Goal: Transaction & Acquisition: Purchase product/service

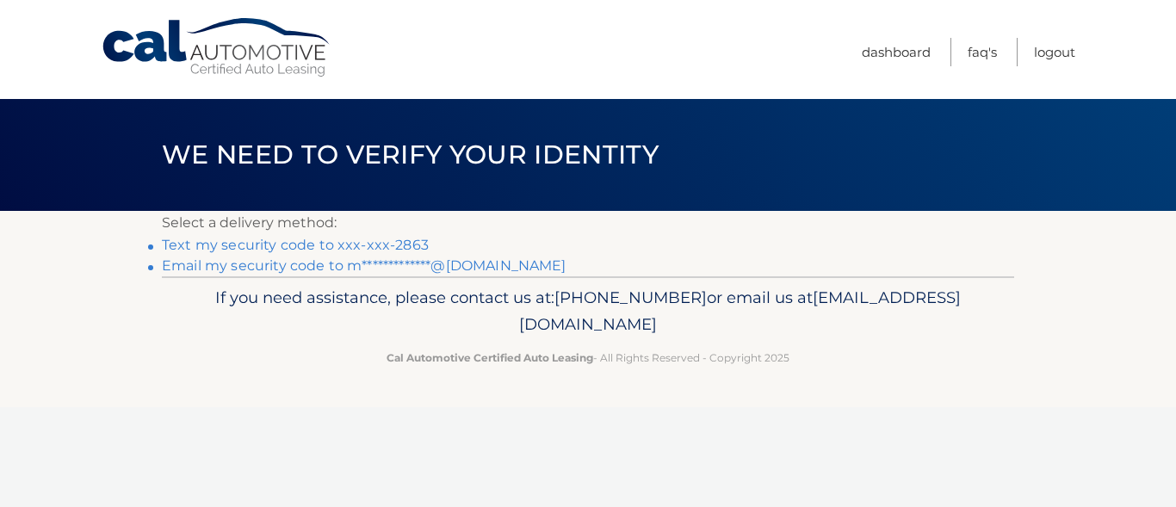
click at [402, 241] on link "Text my security code to xxx-xxx-2863" at bounding box center [295, 245] width 267 height 16
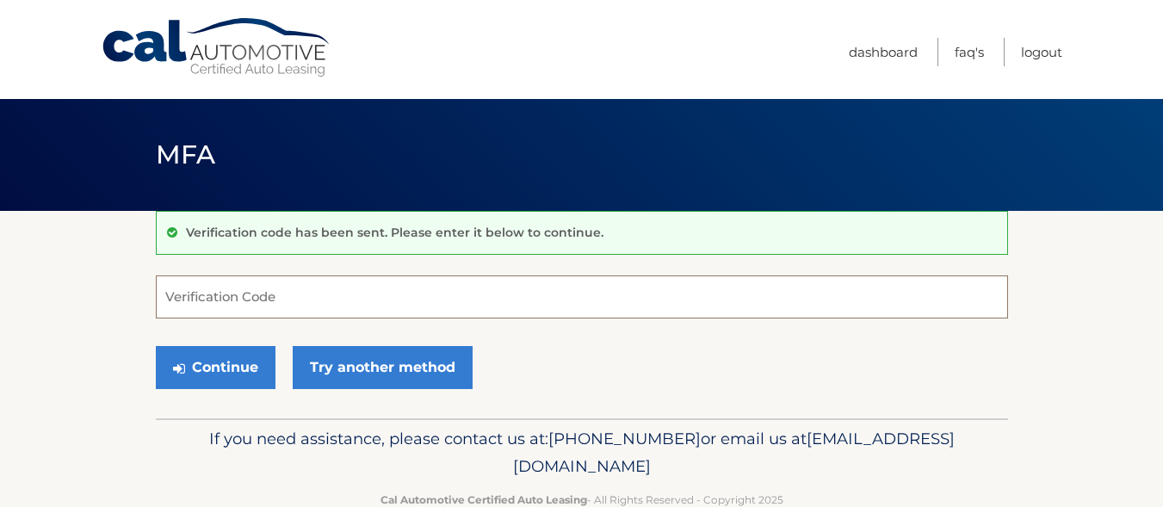
click at [372, 308] on input "Verification Code" at bounding box center [582, 296] width 852 height 43
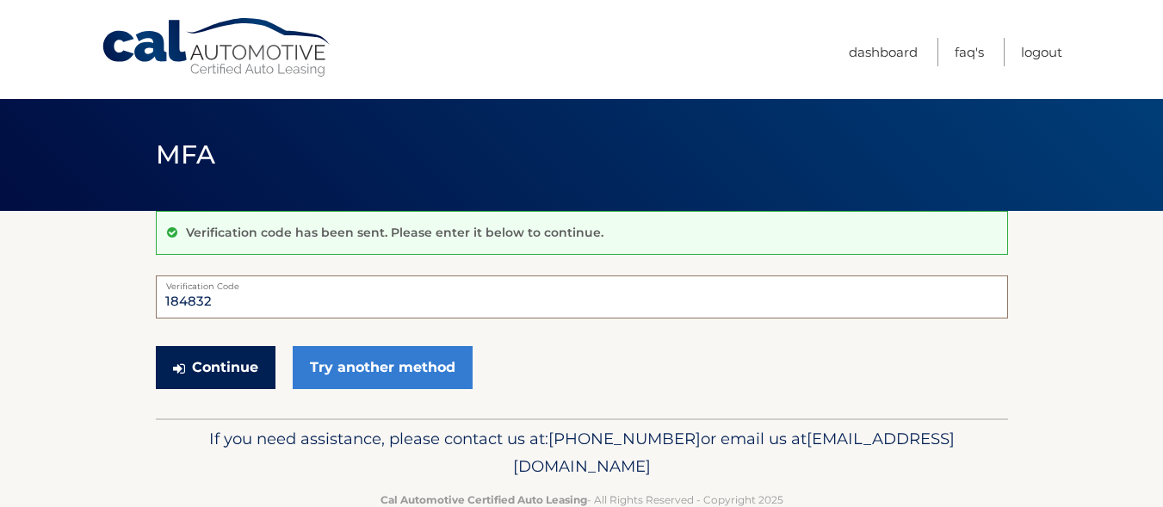
type input "184832"
click at [230, 380] on button "Continue" at bounding box center [216, 367] width 120 height 43
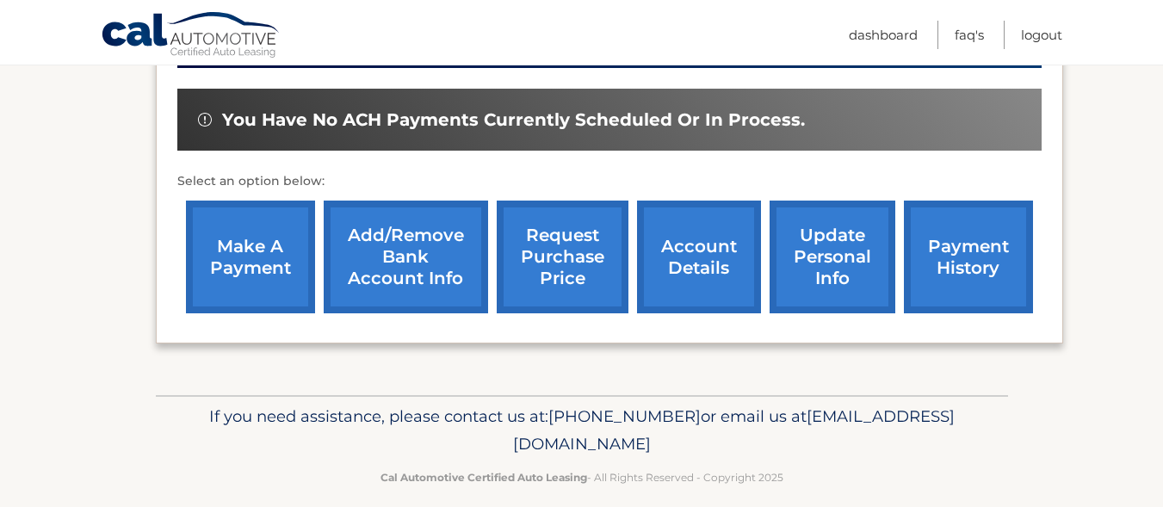
scroll to position [528, 0]
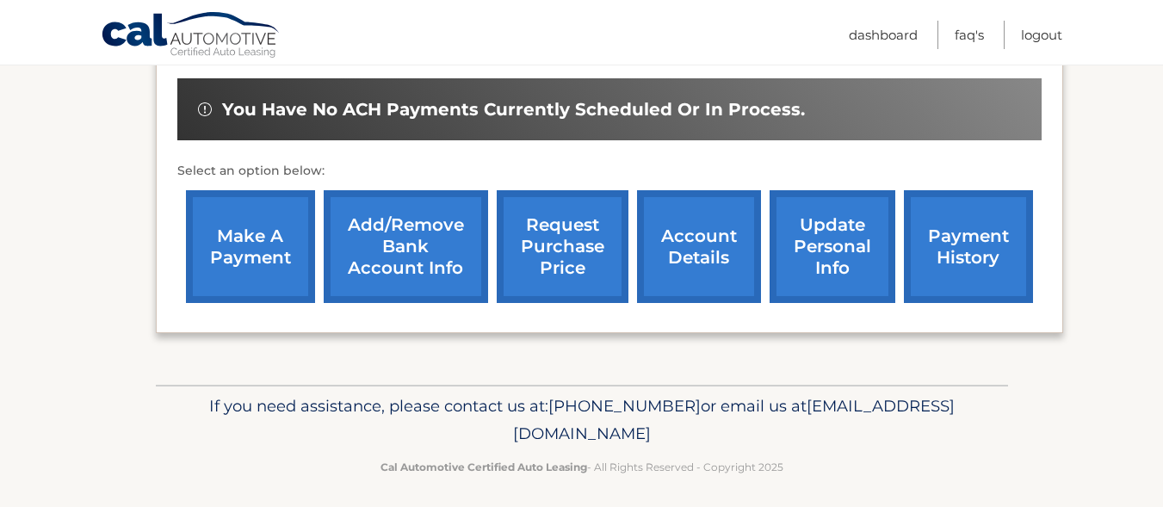
click at [258, 243] on link "make a payment" at bounding box center [250, 246] width 129 height 113
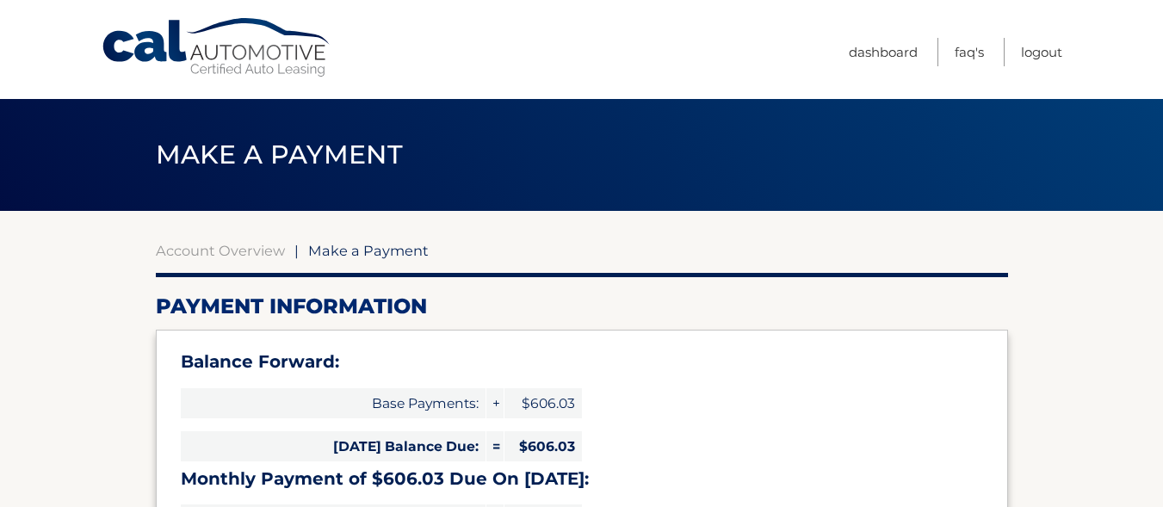
select select "NDE5ZTU3OGUtNGU4ZS00NDY3LTgyNTctNjg5MjE5OWU3Yzg1"
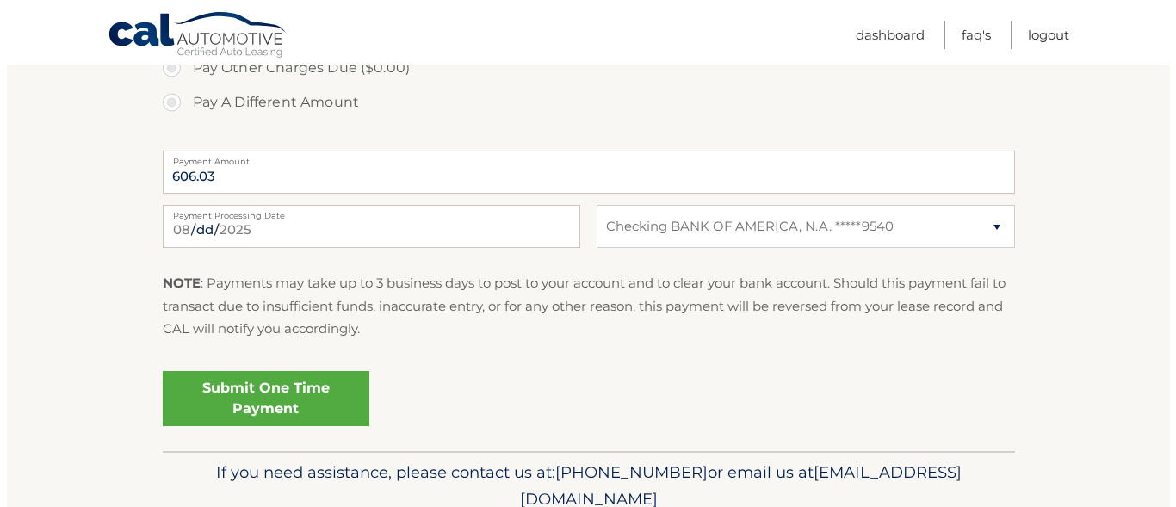
scroll to position [725, 0]
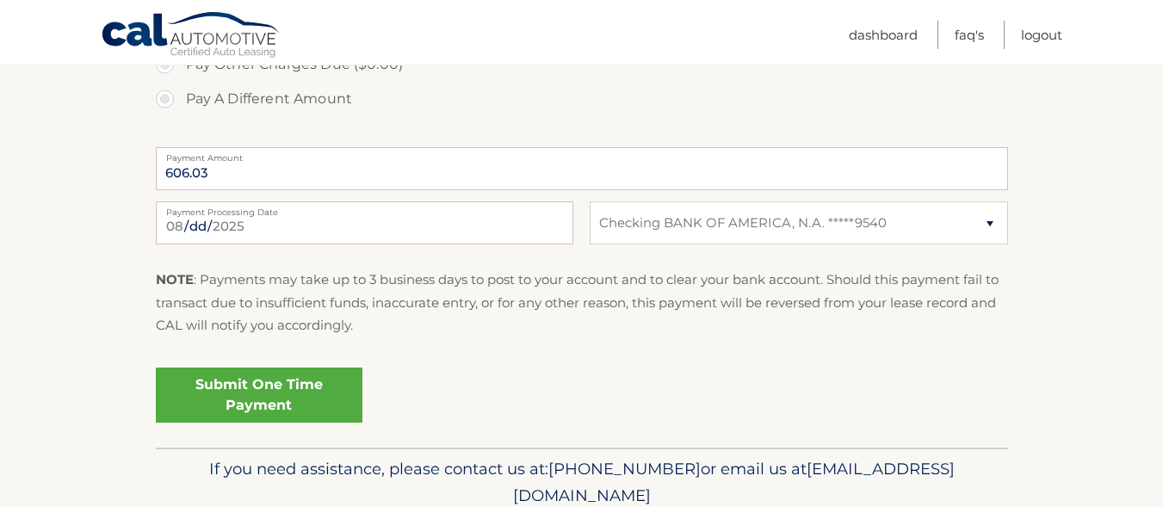
click at [331, 397] on link "Submit One Time Payment" at bounding box center [259, 395] width 207 height 55
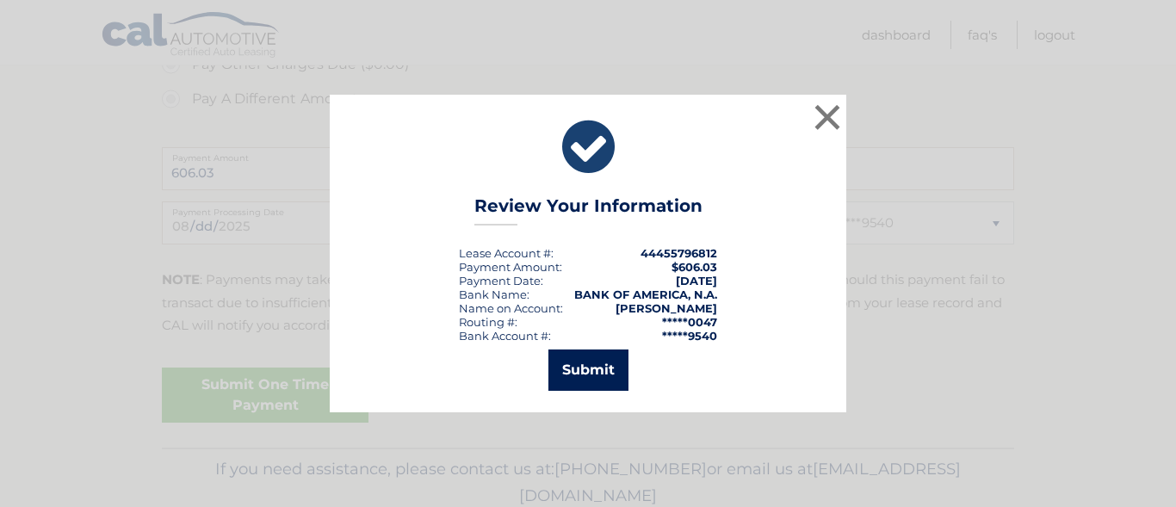
click at [601, 375] on button "Submit" at bounding box center [588, 369] width 80 height 41
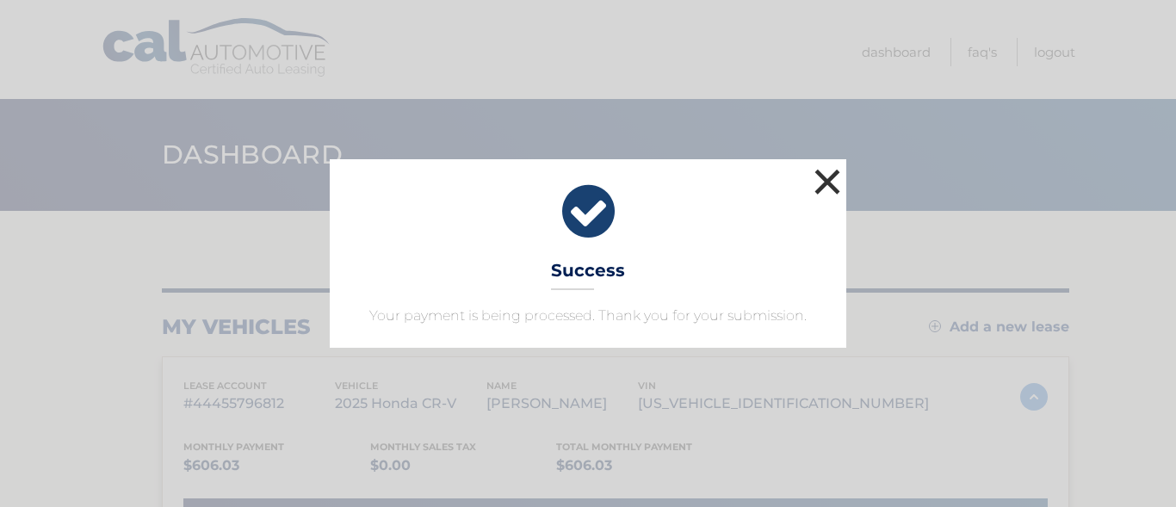
click at [842, 188] on button "×" at bounding box center [827, 181] width 34 height 34
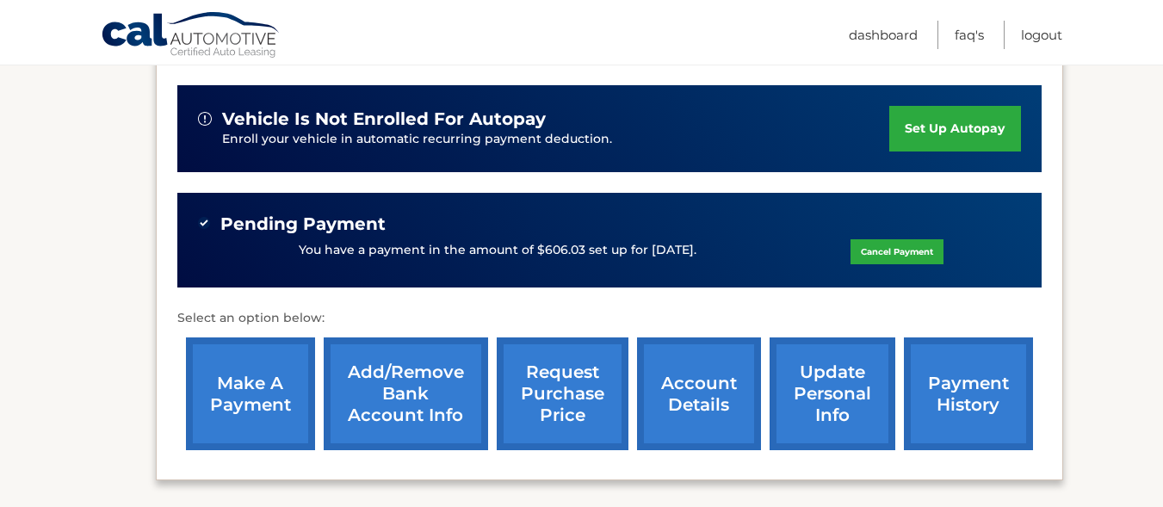
scroll to position [424, 0]
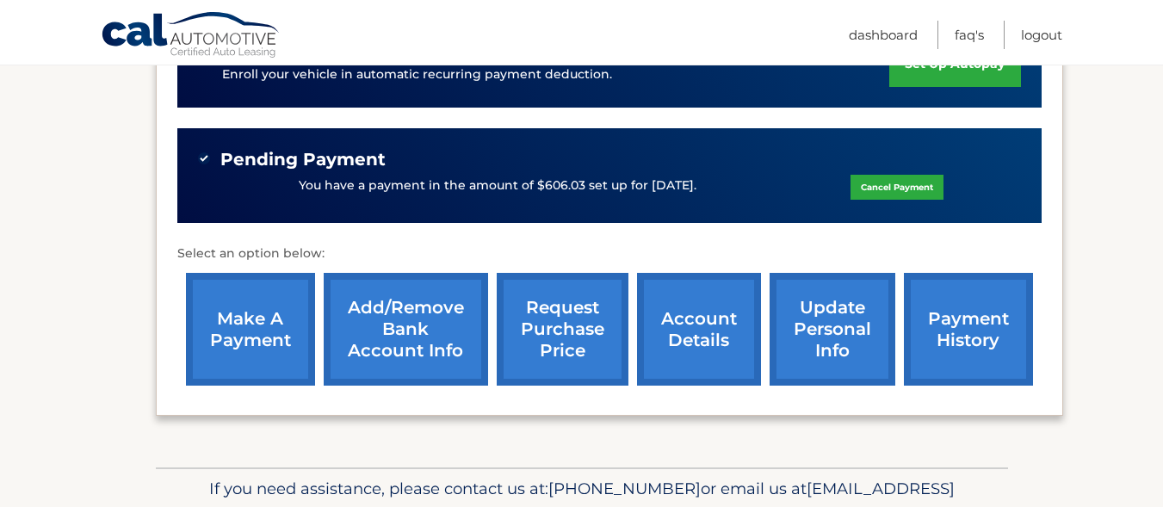
scroll to position [569, 0]
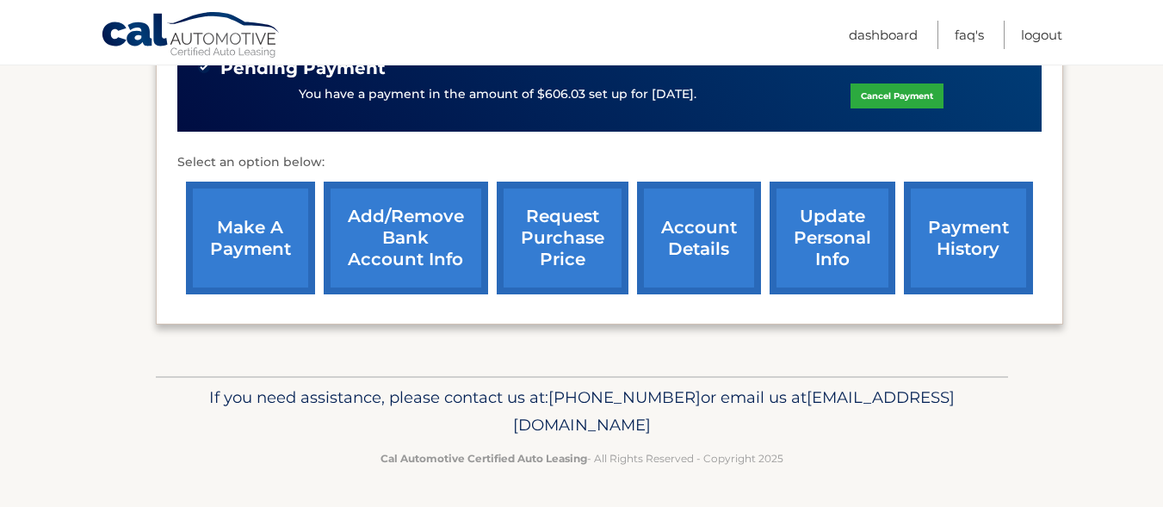
click at [256, 238] on link "make a payment" at bounding box center [250, 238] width 129 height 113
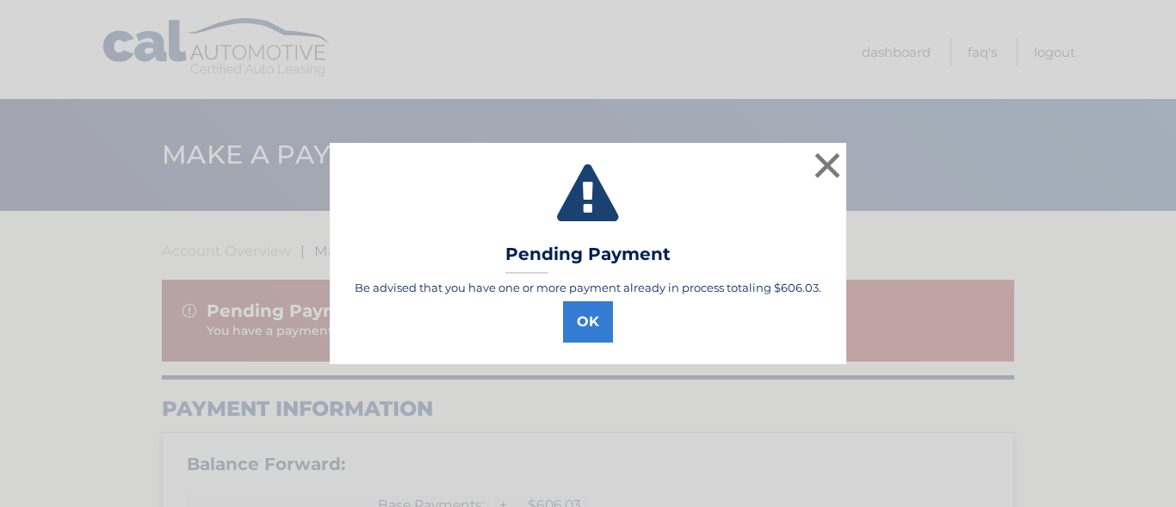
select select "NDE5ZTU3OGUtNGU4ZS00NDY3LTgyNTctNjg5MjE5OWU3Yzg1"
click at [586, 317] on button "OK" at bounding box center [588, 321] width 50 height 41
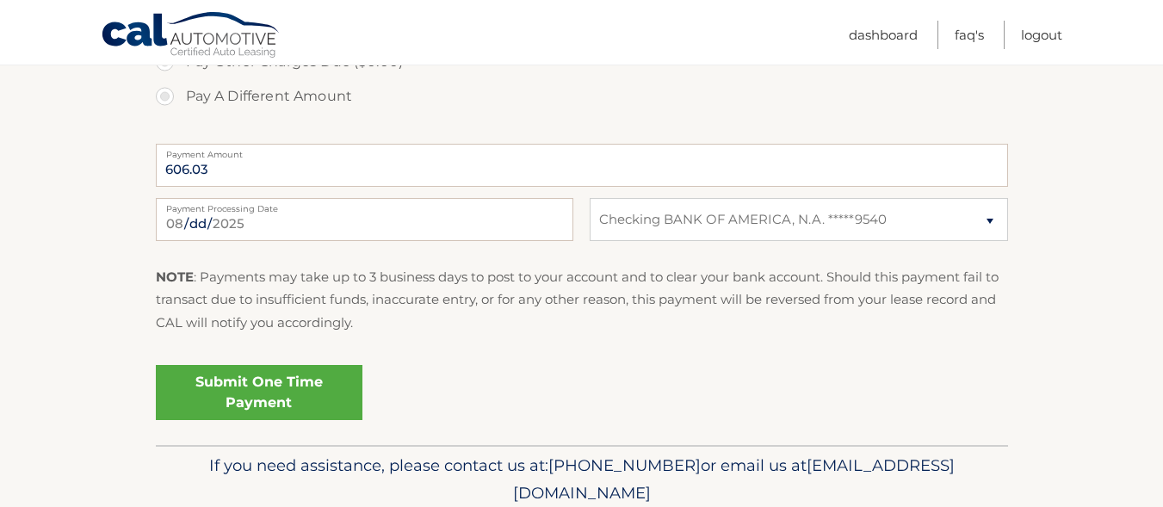
scroll to position [840, 0]
